Goal: Register for event/course: Sign up to attend an event or enroll in a course

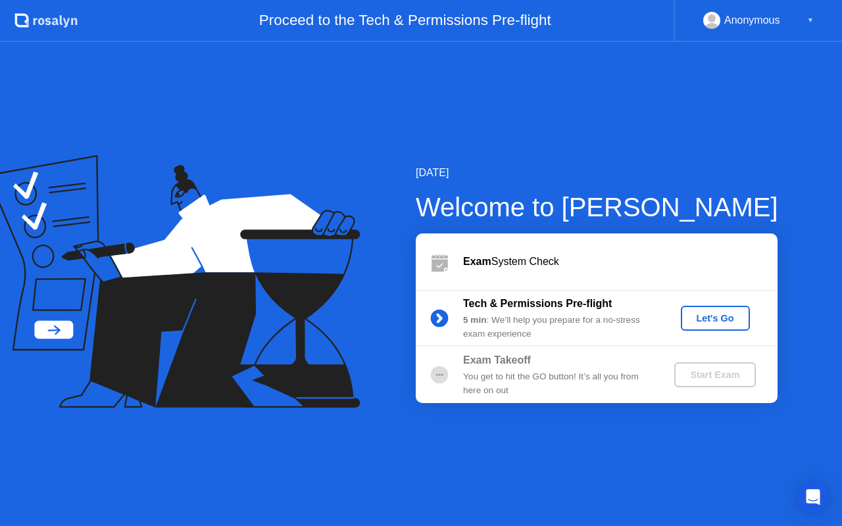
click at [703, 322] on div "Let's Go" at bounding box center [715, 318] width 59 height 11
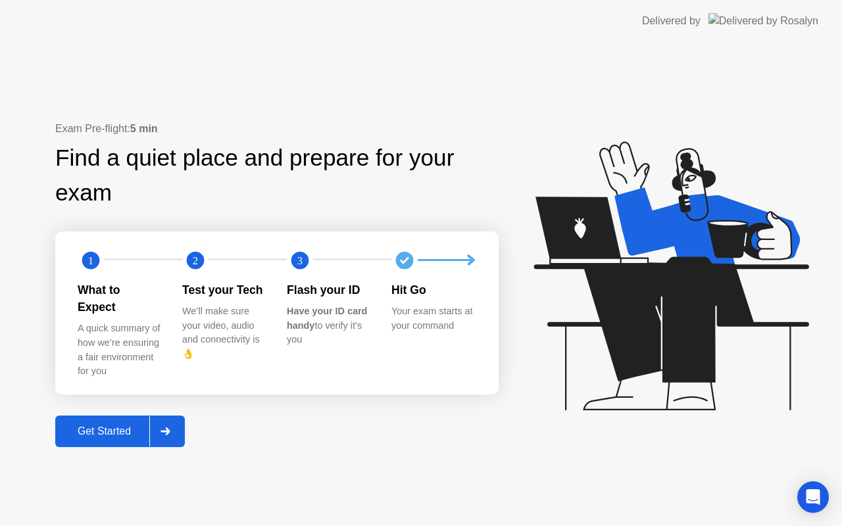
click at [135, 425] on div "Get Started" at bounding box center [104, 431] width 90 height 12
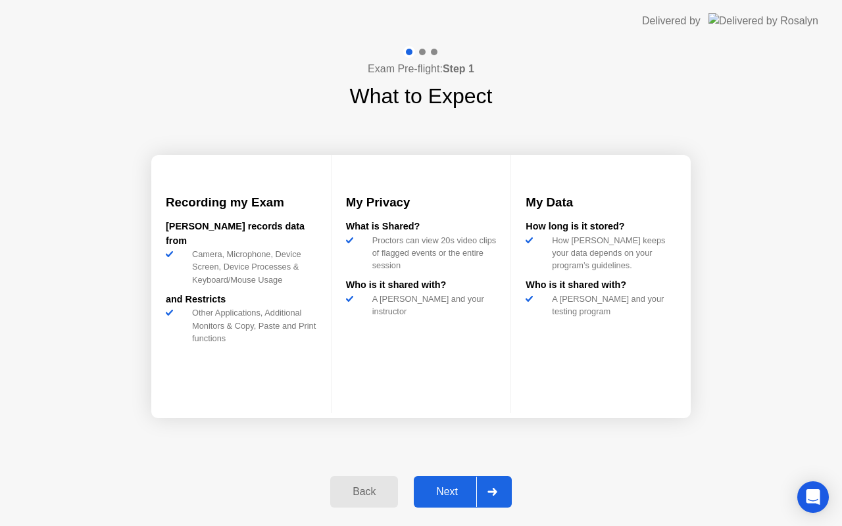
click at [442, 493] on div "Next" at bounding box center [447, 492] width 59 height 12
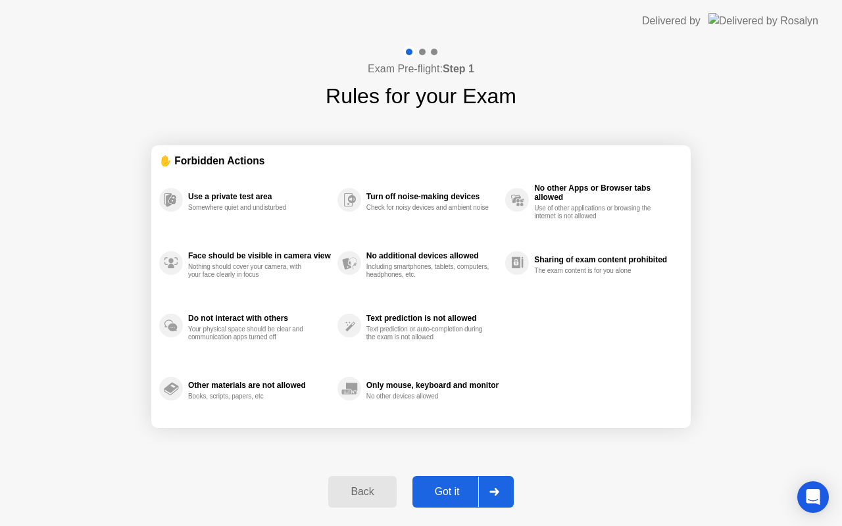
click at [442, 493] on div "Got it" at bounding box center [447, 492] width 62 height 12
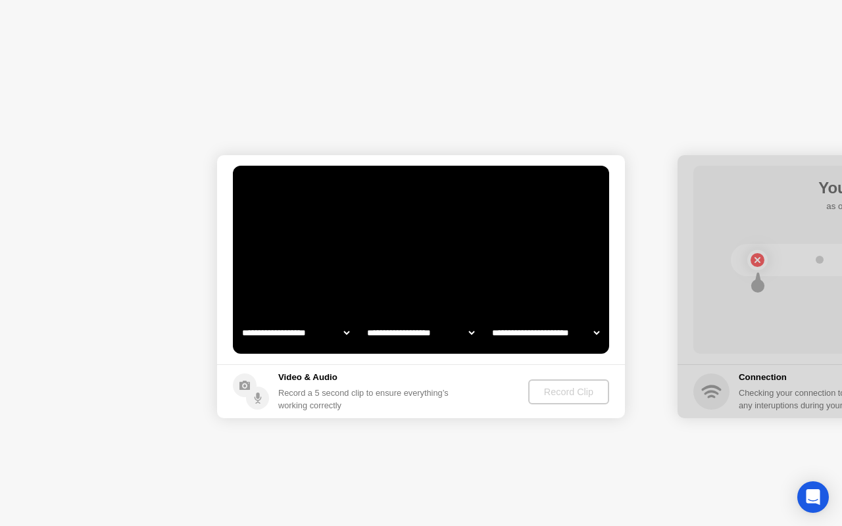
select select "**********"
select select "*******"
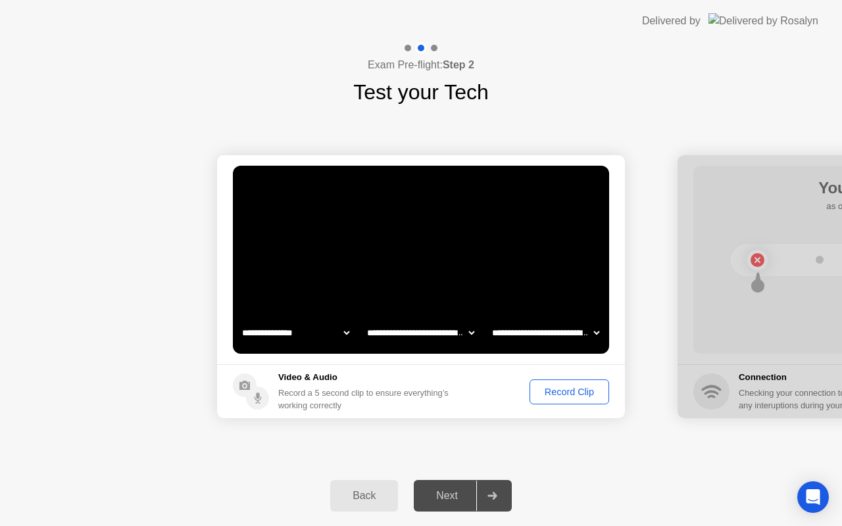
click at [340, 337] on select "**********" at bounding box center [295, 333] width 112 height 26
click at [413, 337] on select "**********" at bounding box center [420, 333] width 112 height 26
click at [505, 338] on select "**********" at bounding box center [545, 333] width 112 height 26
click at [554, 399] on button "Record Clip" at bounding box center [569, 391] width 80 height 25
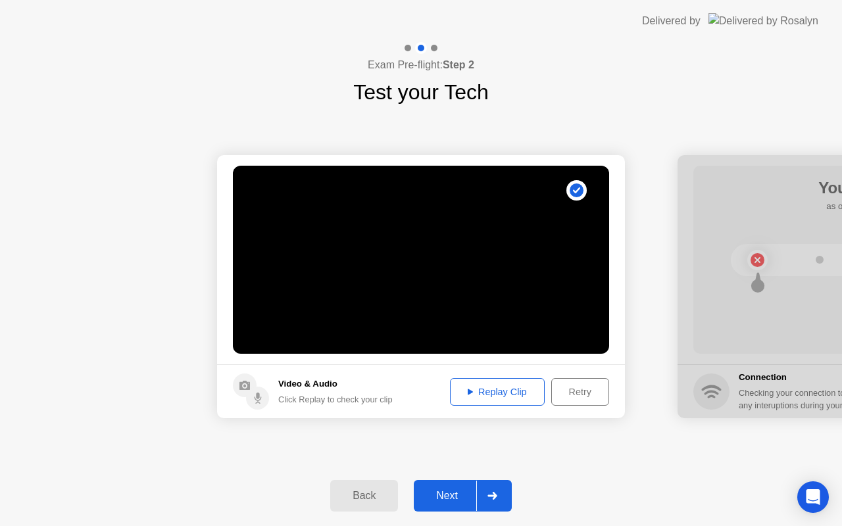
click at [519, 392] on div "Replay Clip" at bounding box center [496, 392] width 85 height 11
click at [440, 500] on div "Next" at bounding box center [447, 496] width 59 height 12
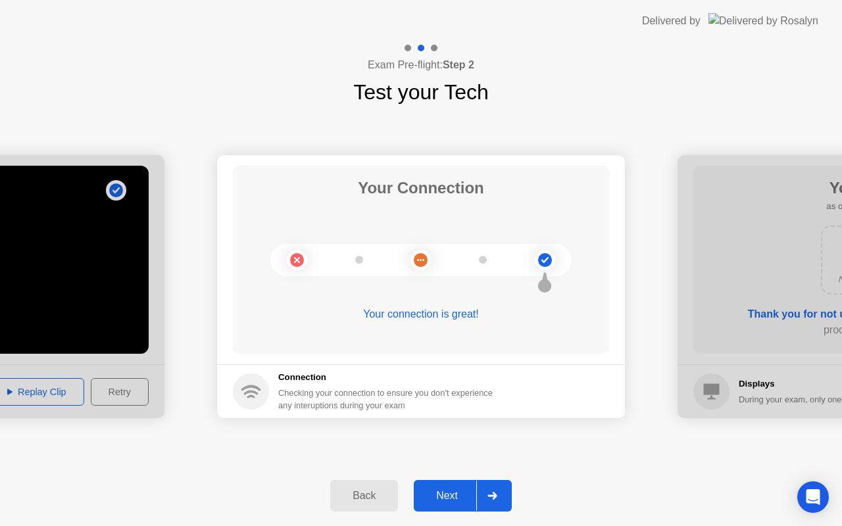
click at [440, 500] on div "Next" at bounding box center [447, 496] width 59 height 12
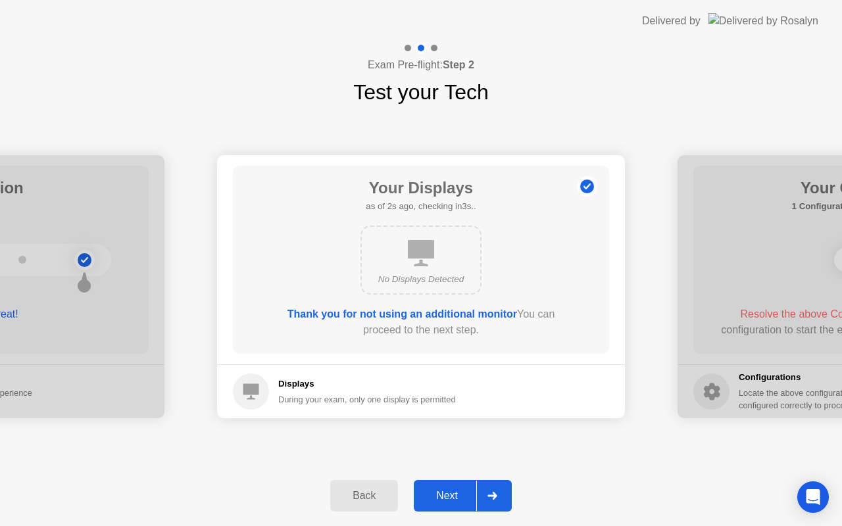
click at [448, 496] on div "Next" at bounding box center [447, 496] width 59 height 12
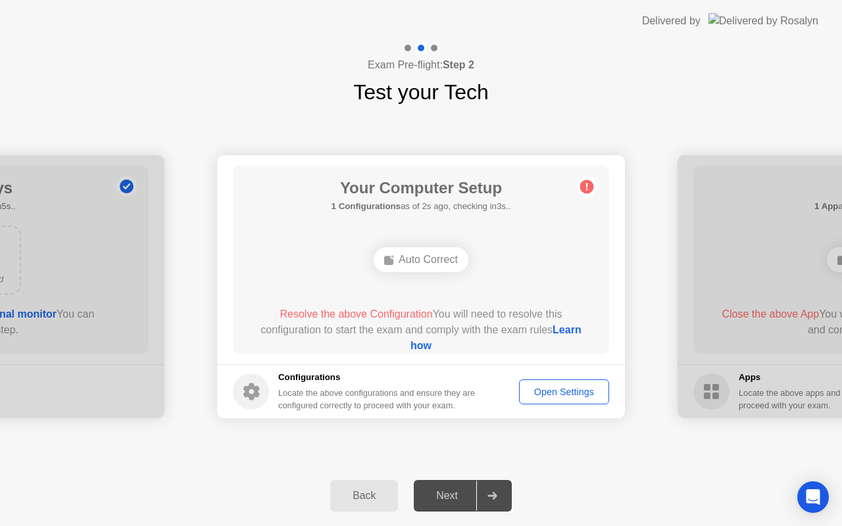
click at [427, 265] on div "Auto Correct" at bounding box center [421, 259] width 95 height 25
click at [548, 390] on div "Open Settings" at bounding box center [563, 392] width 81 height 11
click at [443, 347] on link "Learn how" at bounding box center [495, 337] width 171 height 27
click at [539, 391] on div "Open Settings" at bounding box center [563, 392] width 81 height 11
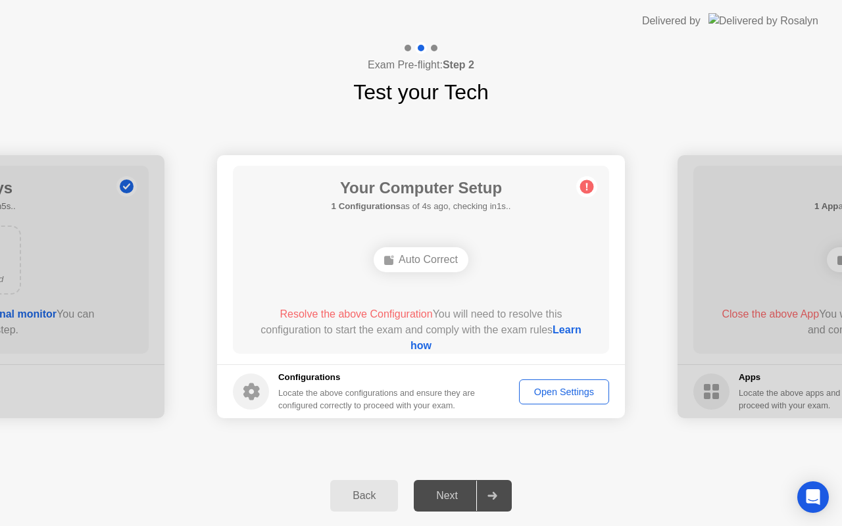
click at [410, 348] on link "Learn how" at bounding box center [495, 337] width 171 height 27
click at [541, 383] on button "Open Settings" at bounding box center [564, 391] width 90 height 25
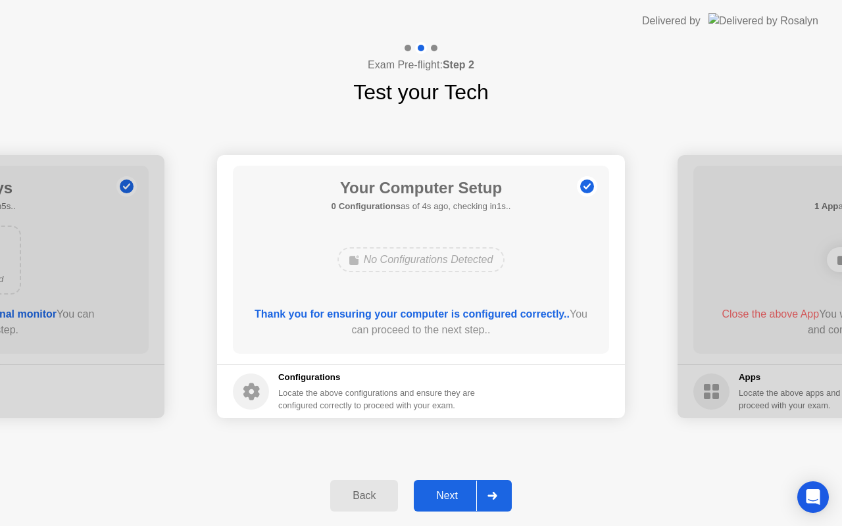
click at [460, 492] on div "Next" at bounding box center [447, 496] width 59 height 12
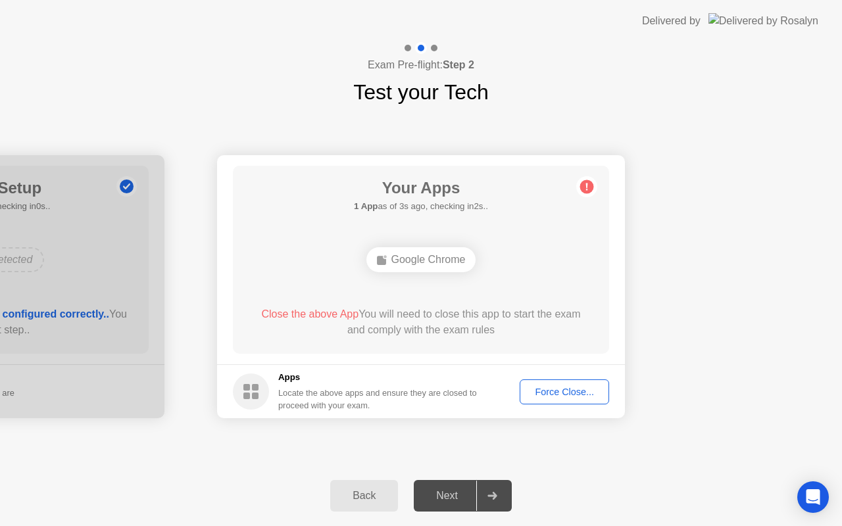
click at [533, 393] on div "Force Close..." at bounding box center [564, 392] width 80 height 11
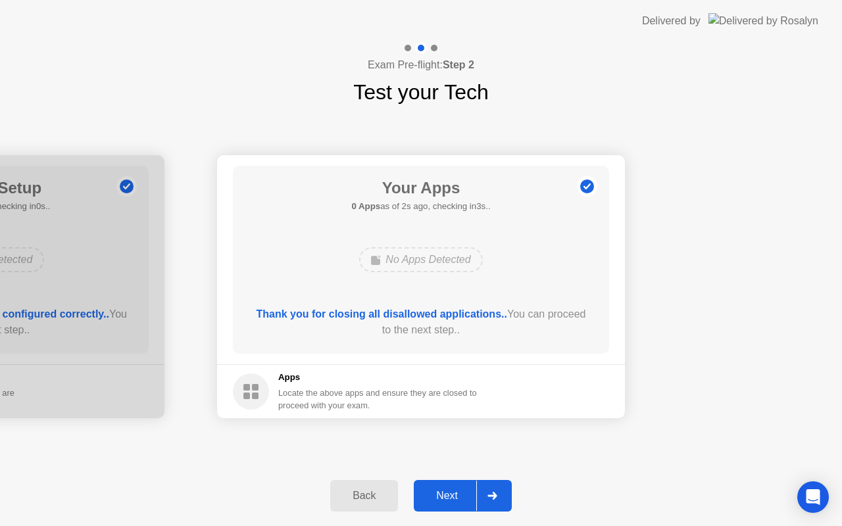
click at [465, 493] on div "Next" at bounding box center [447, 496] width 59 height 12
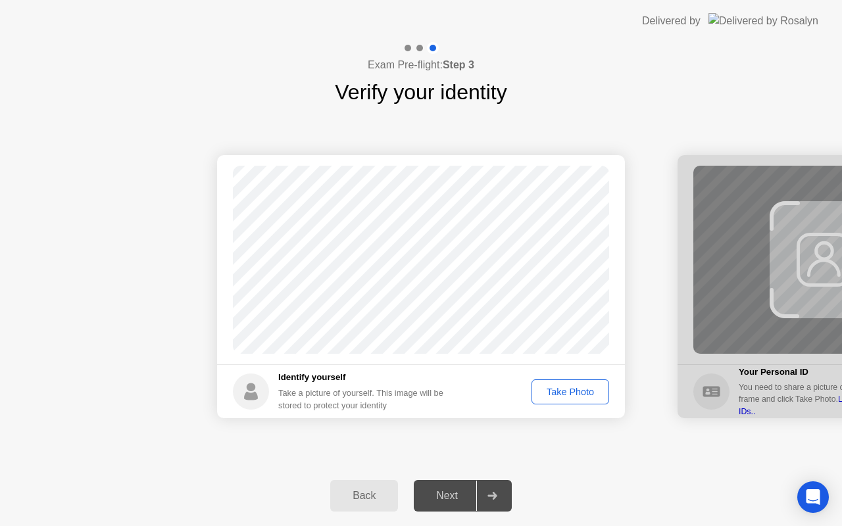
click at [562, 391] on div "Take Photo" at bounding box center [570, 392] width 68 height 11
click at [562, 391] on div "Retake" at bounding box center [578, 392] width 51 height 11
click at [562, 391] on div "Take Photo" at bounding box center [570, 392] width 68 height 11
click at [456, 496] on div "Next" at bounding box center [447, 496] width 59 height 12
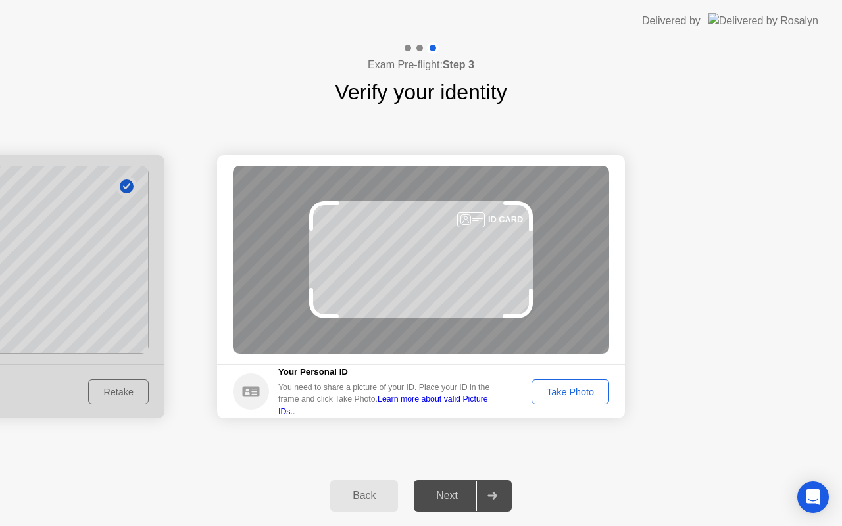
click at [581, 387] on div "Take Photo" at bounding box center [570, 392] width 68 height 11
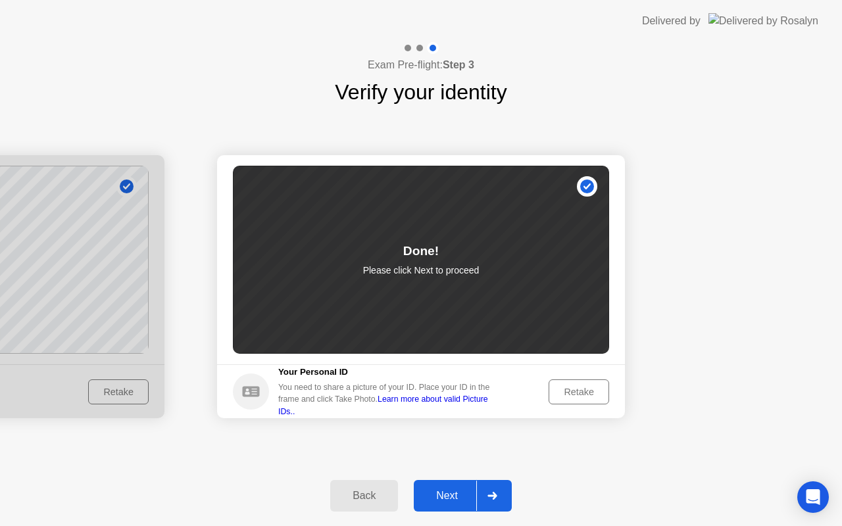
click at [451, 490] on div "Next" at bounding box center [447, 496] width 59 height 12
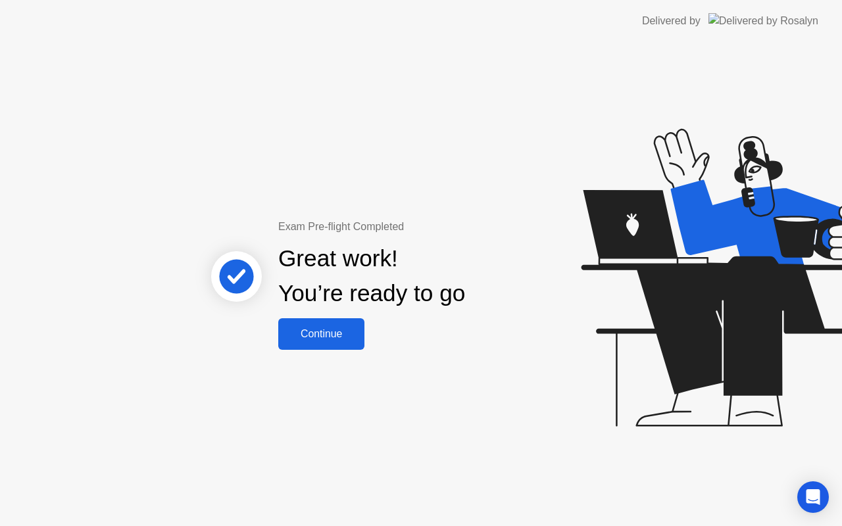
click at [346, 345] on button "Continue" at bounding box center [321, 334] width 86 height 32
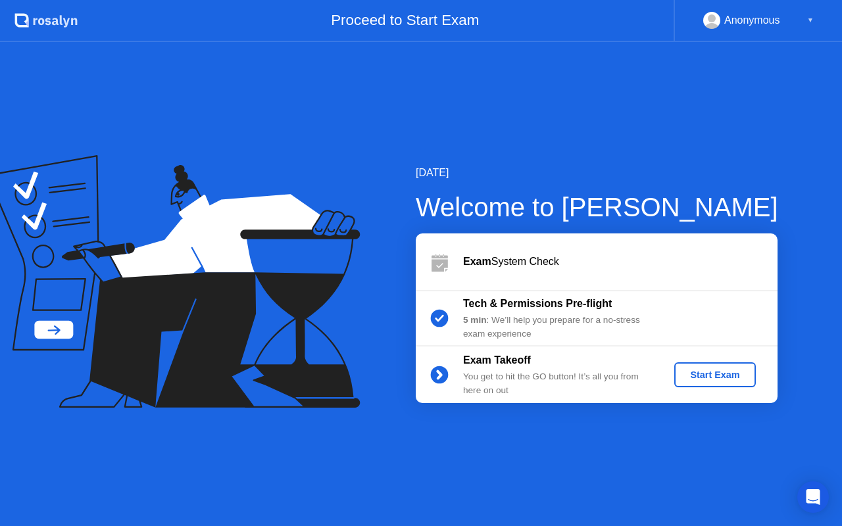
click at [700, 375] on div "Start Exam" at bounding box center [714, 375] width 70 height 11
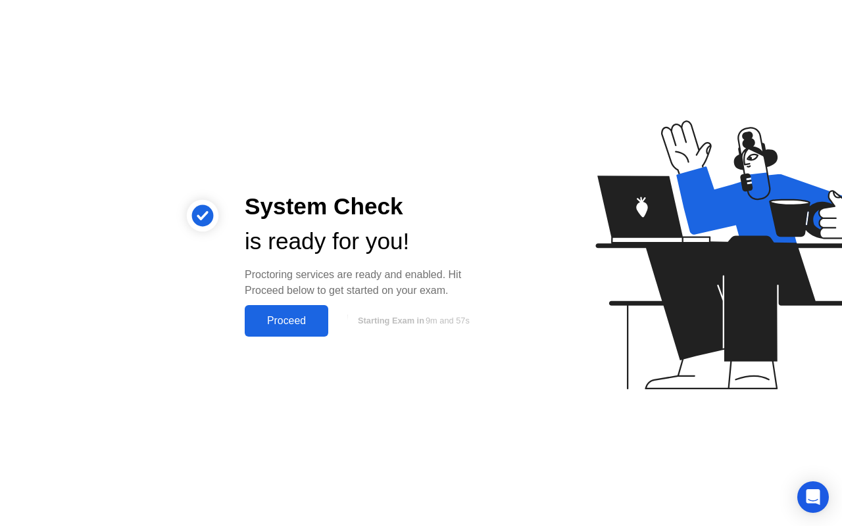
click at [305, 324] on div "Proceed" at bounding box center [287, 321] width 76 height 12
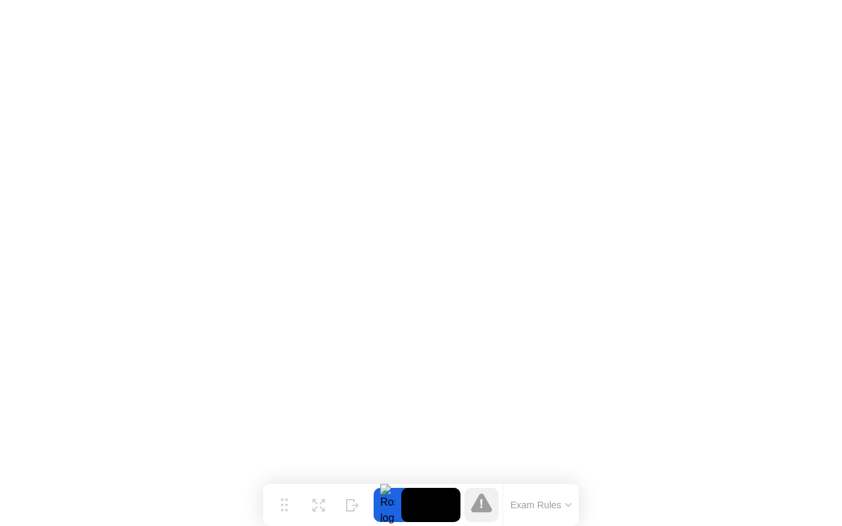
click at [571, 506] on icon at bounding box center [568, 505] width 7 height 4
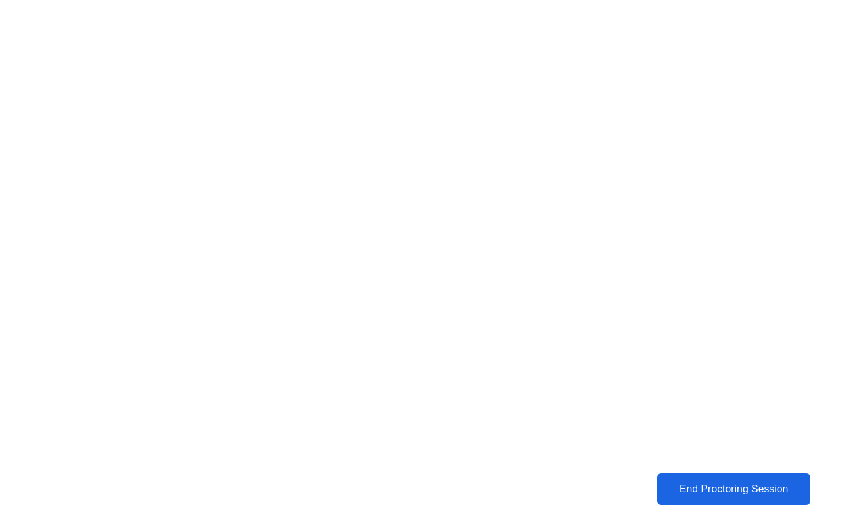
click at [675, 495] on div "End Proctoring Session" at bounding box center [733, 489] width 145 height 12
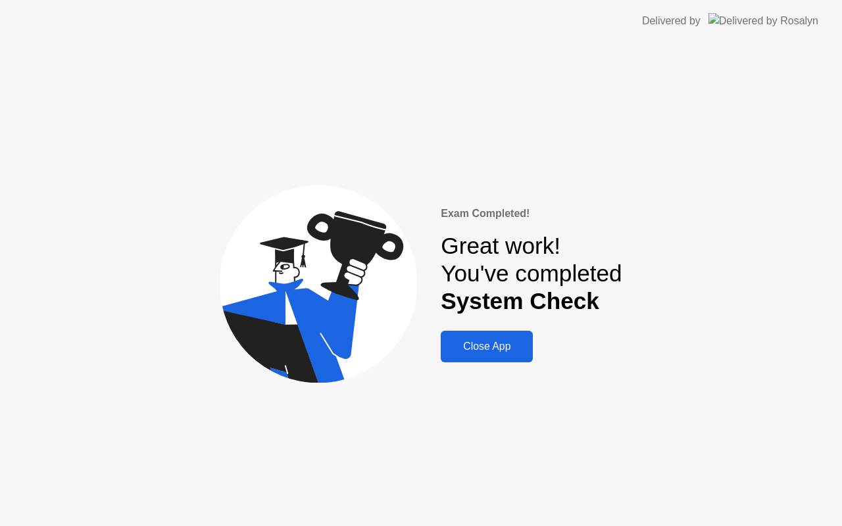
click at [500, 351] on div "Close App" at bounding box center [487, 347] width 84 height 12
